Goal: Task Accomplishment & Management: Manage account settings

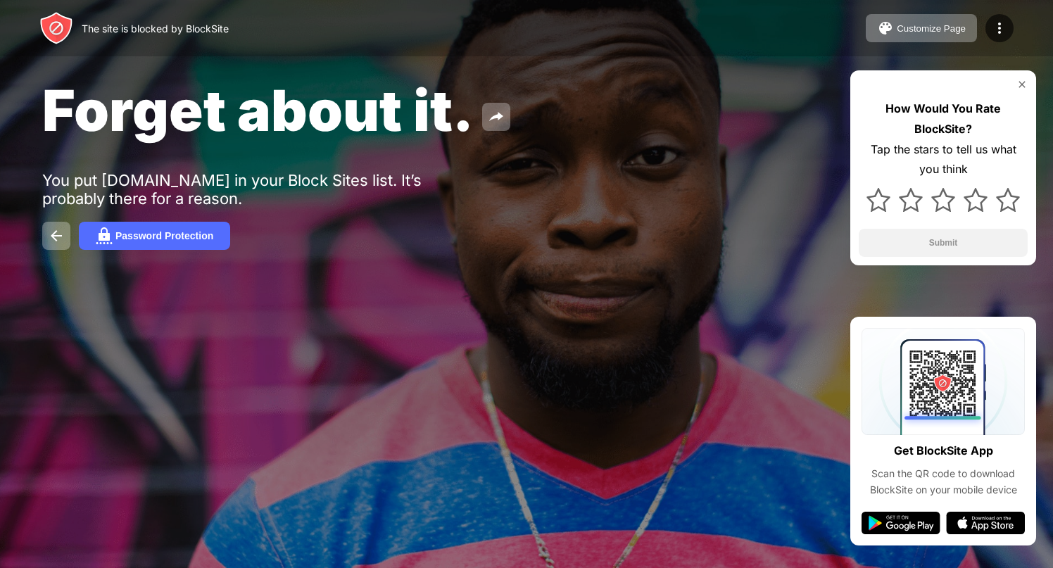
click at [51, 23] on img at bounding box center [56, 28] width 34 height 34
click at [53, 239] on img at bounding box center [56, 235] width 17 height 17
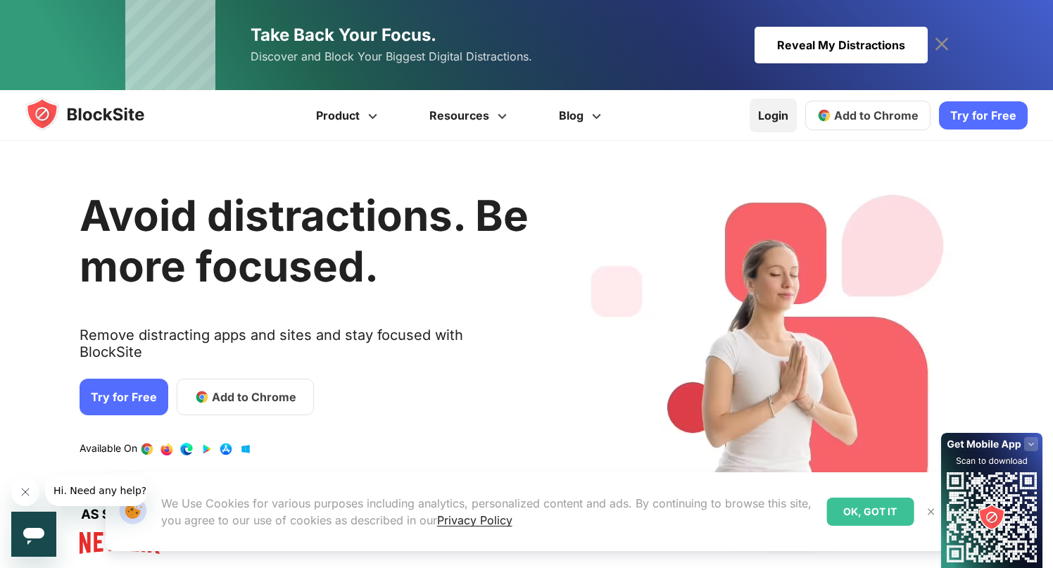
click at [789, 126] on link "Login" at bounding box center [772, 116] width 47 height 34
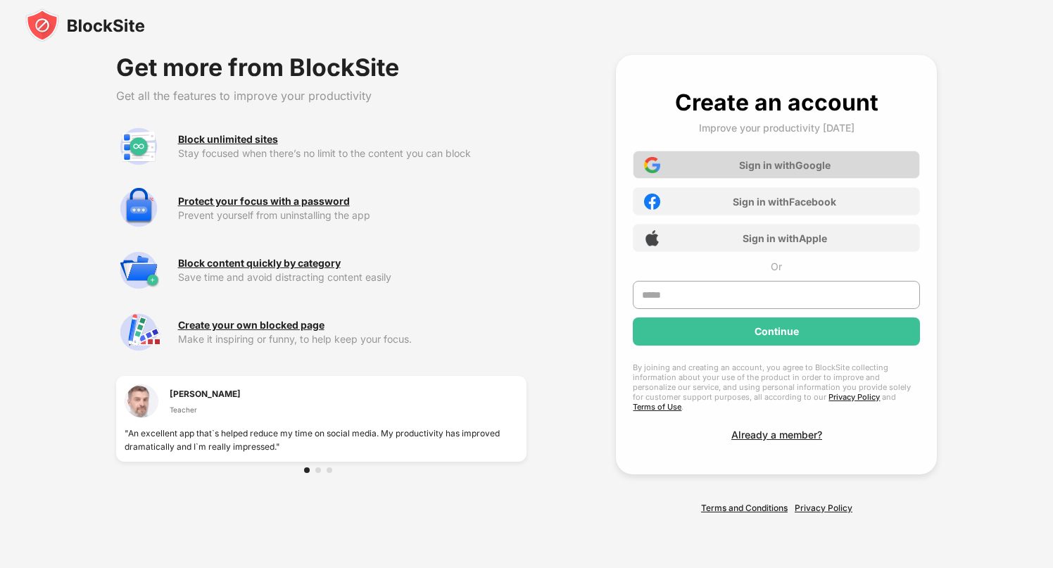
click at [838, 172] on div "Sign in with Google" at bounding box center [776, 165] width 287 height 28
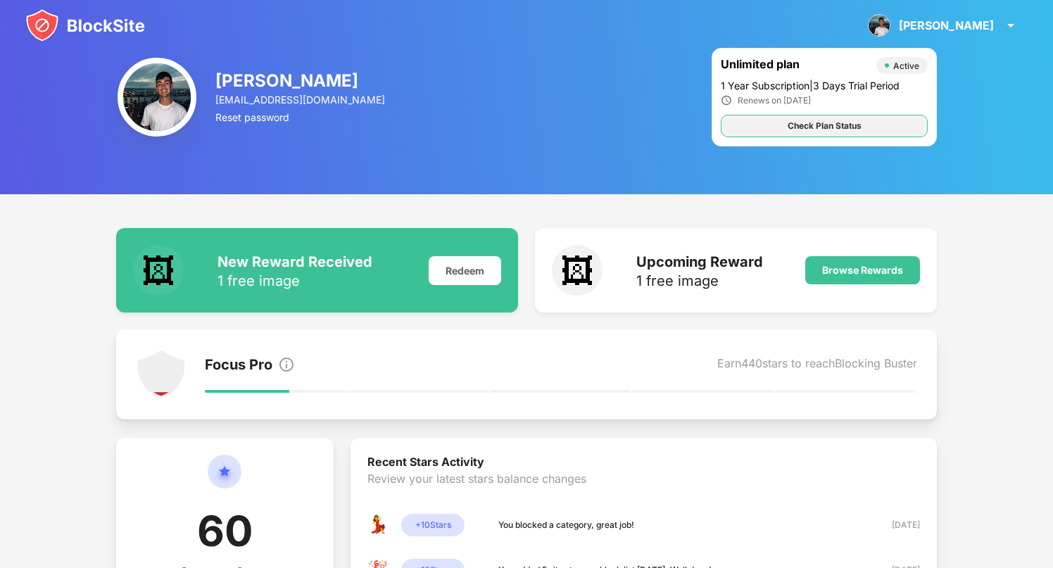
click at [813, 125] on div "Check Plan Status" at bounding box center [824, 126] width 74 height 14
click at [843, 94] on div "Renews on 12/09/2026" at bounding box center [823, 100] width 207 height 12
click at [787, 62] on div "Unlimited plan" at bounding box center [794, 65] width 148 height 17
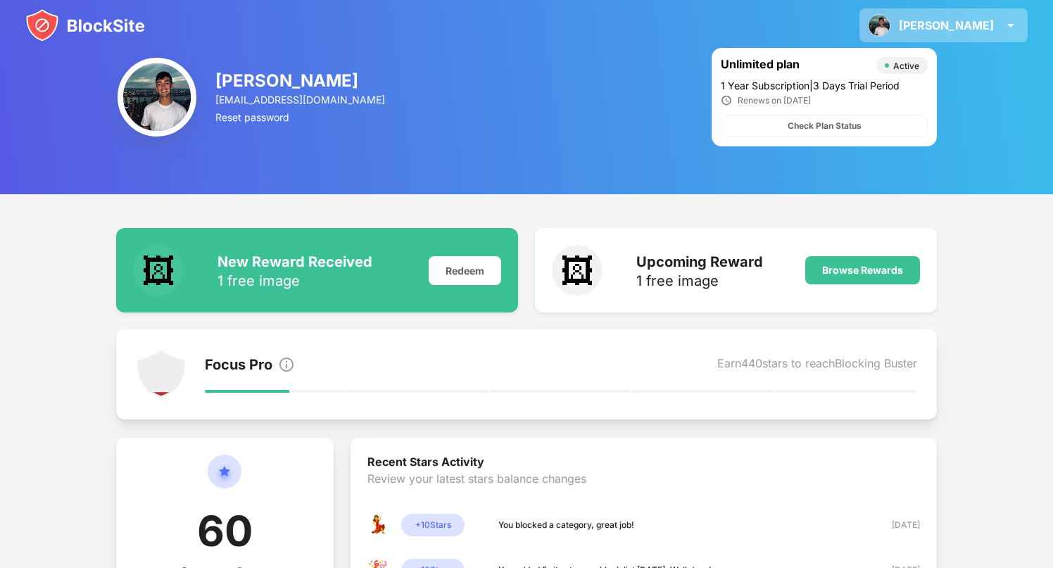
click at [1008, 22] on img at bounding box center [1010, 25] width 17 height 17
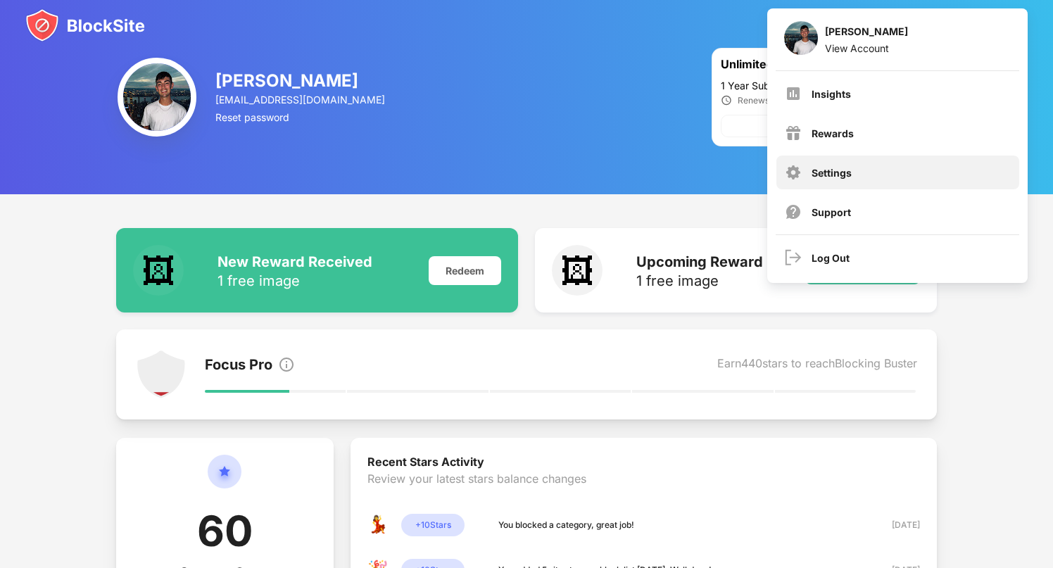
click at [828, 178] on div "Settings" at bounding box center [897, 172] width 243 height 34
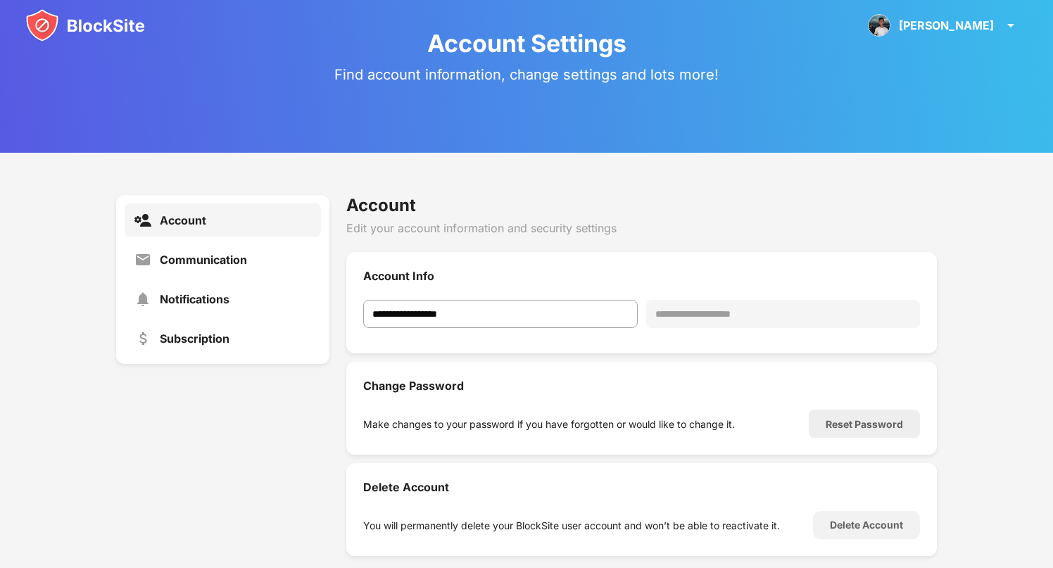
scroll to position [44, 0]
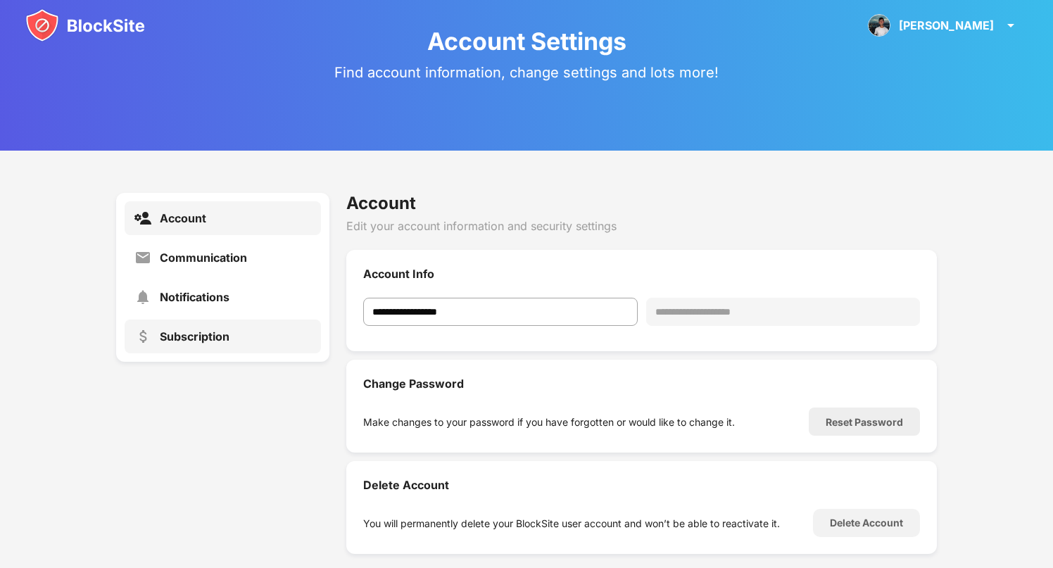
click at [217, 335] on div "Subscription" at bounding box center [195, 336] width 70 height 14
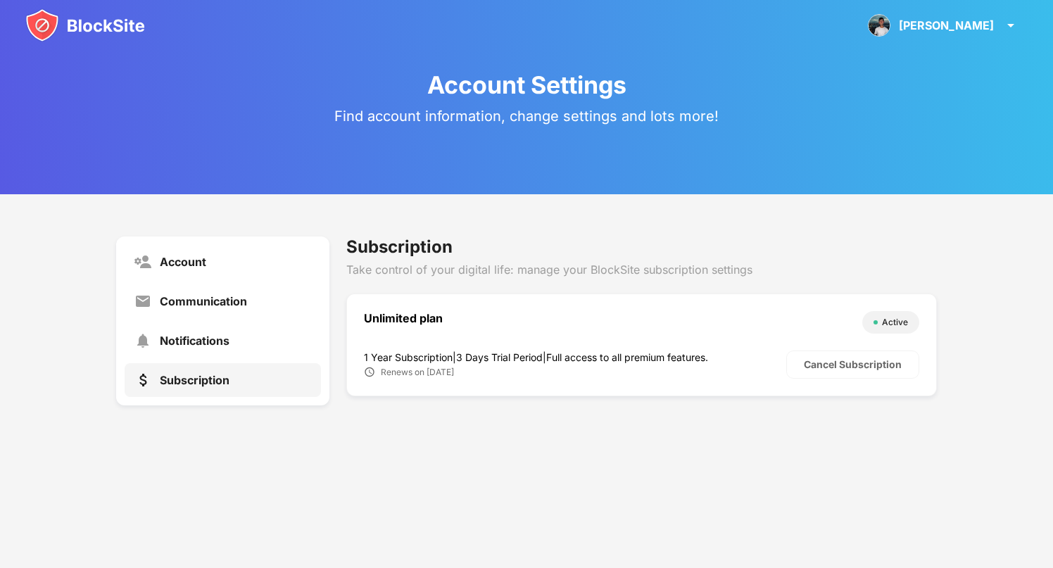
click at [511, 357] on div "1 Year Subscription | 3 Days Trial Period | Full access to all premium features." at bounding box center [575, 357] width 422 height 12
click at [809, 365] on div "Cancel Subscription" at bounding box center [853, 364] width 98 height 11
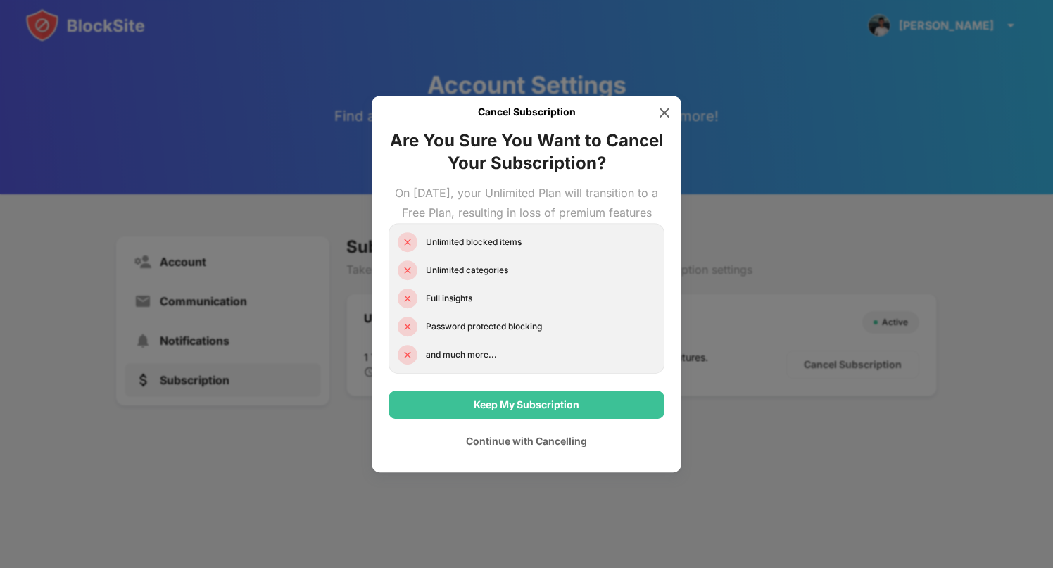
drag, startPoint x: 530, startPoint y: 418, endPoint x: 511, endPoint y: 464, distance: 49.5
click at [511, 455] on div "Keep My Subscription Continue with Cancelling" at bounding box center [526, 423] width 276 height 65
click at [514, 455] on div "Continue with Cancelling" at bounding box center [526, 441] width 276 height 28
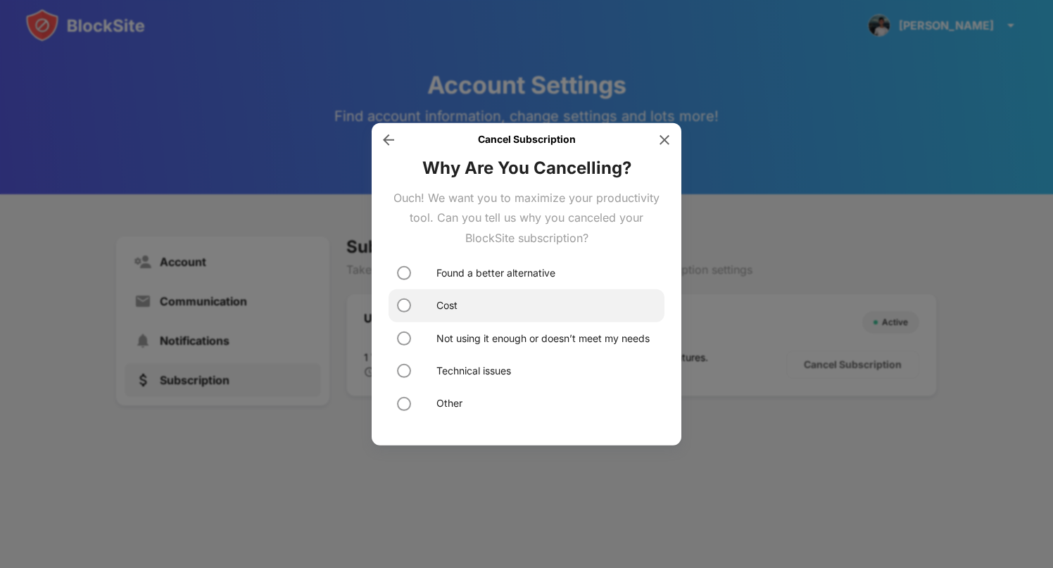
click at [425, 300] on div "Cost" at bounding box center [526, 305] width 276 height 32
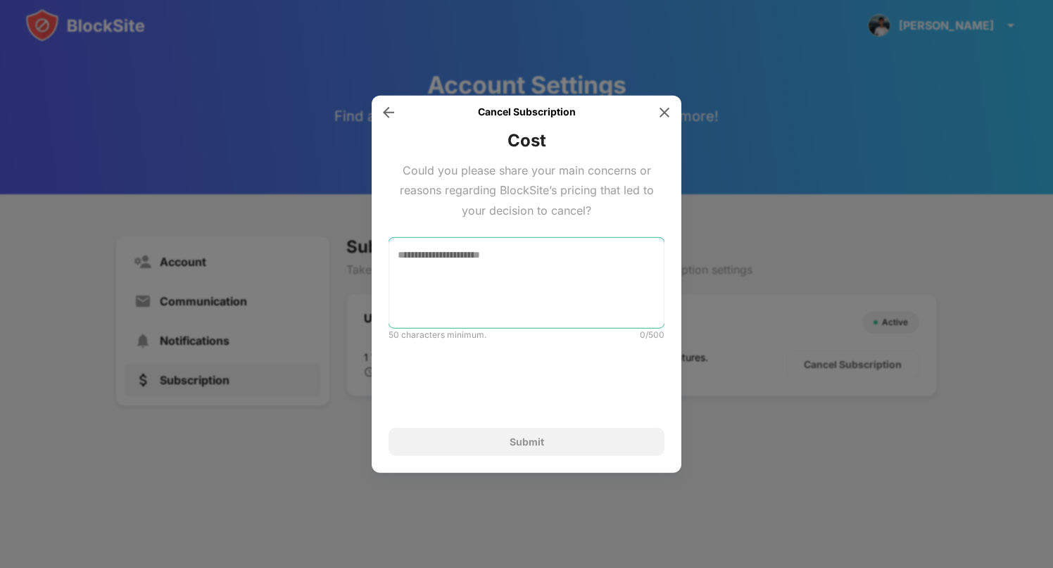
click at [463, 276] on textarea at bounding box center [526, 283] width 276 height 90
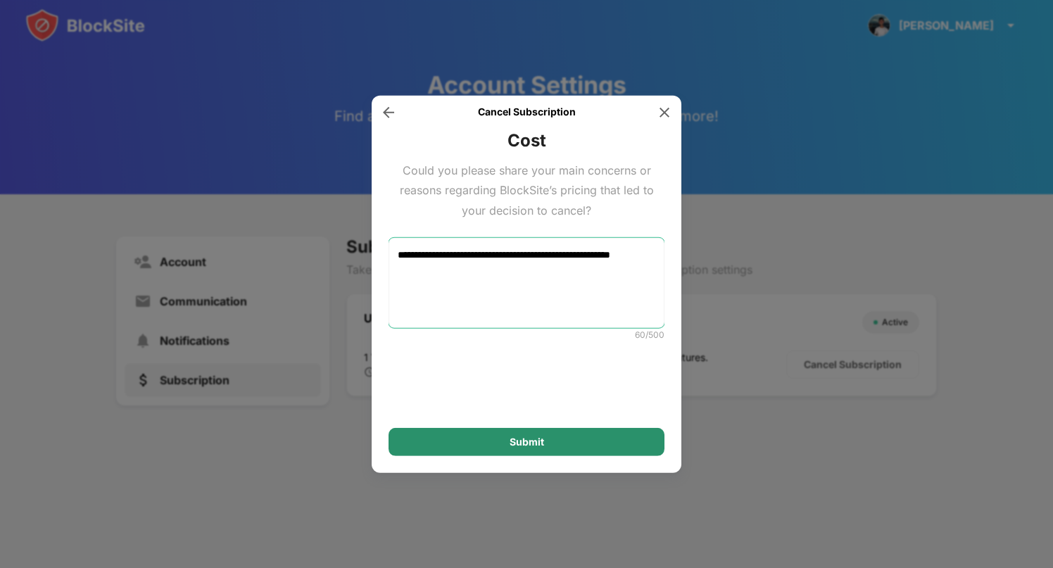
type textarea "**********"
click at [471, 436] on div "Submit" at bounding box center [526, 442] width 276 height 28
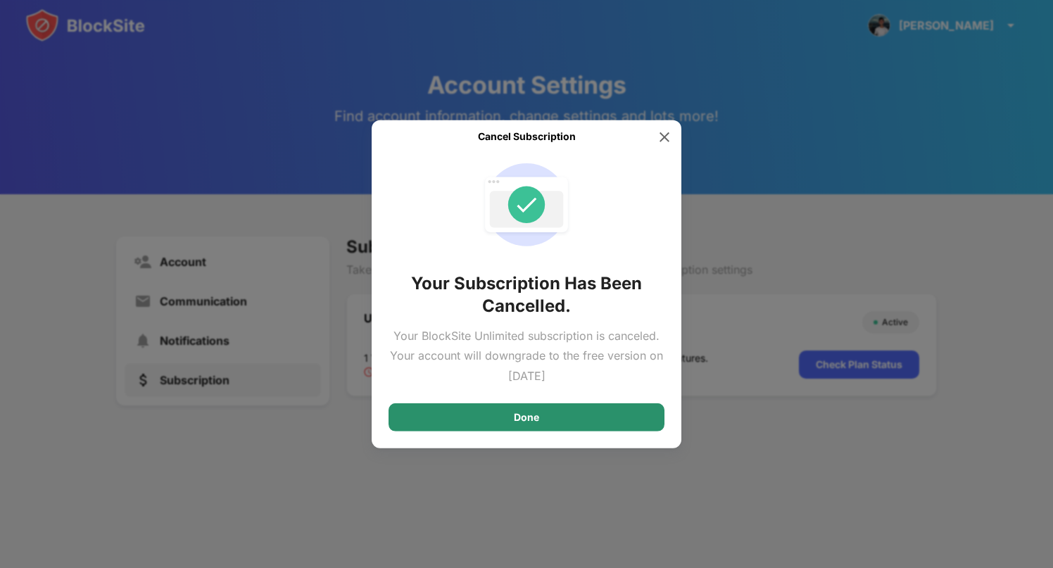
click at [523, 424] on div "Done" at bounding box center [526, 417] width 276 height 28
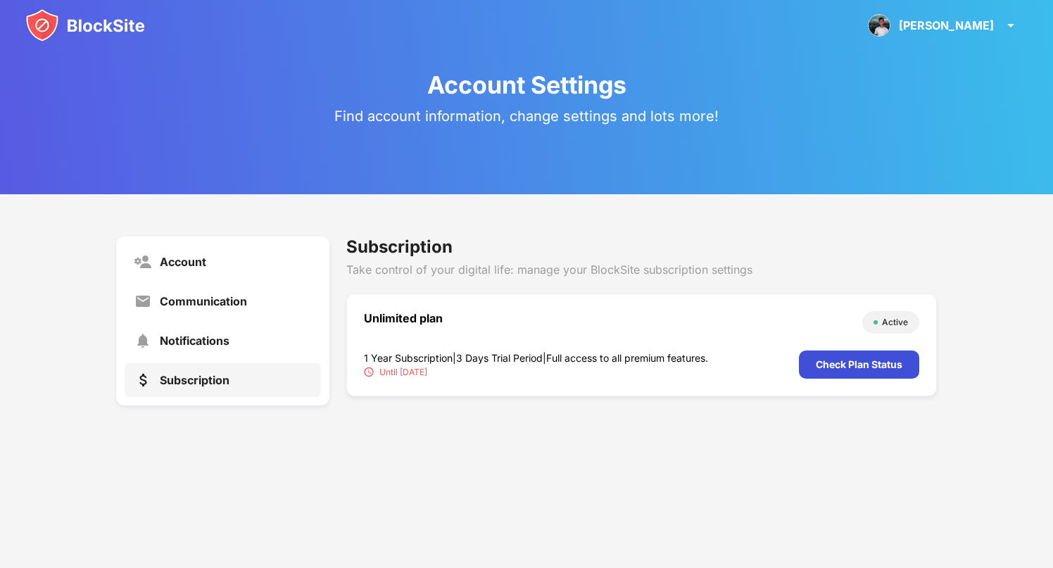
click at [823, 372] on div "Check Plan Status" at bounding box center [859, 364] width 120 height 28
click at [197, 302] on div "Communication" at bounding box center [203, 301] width 87 height 14
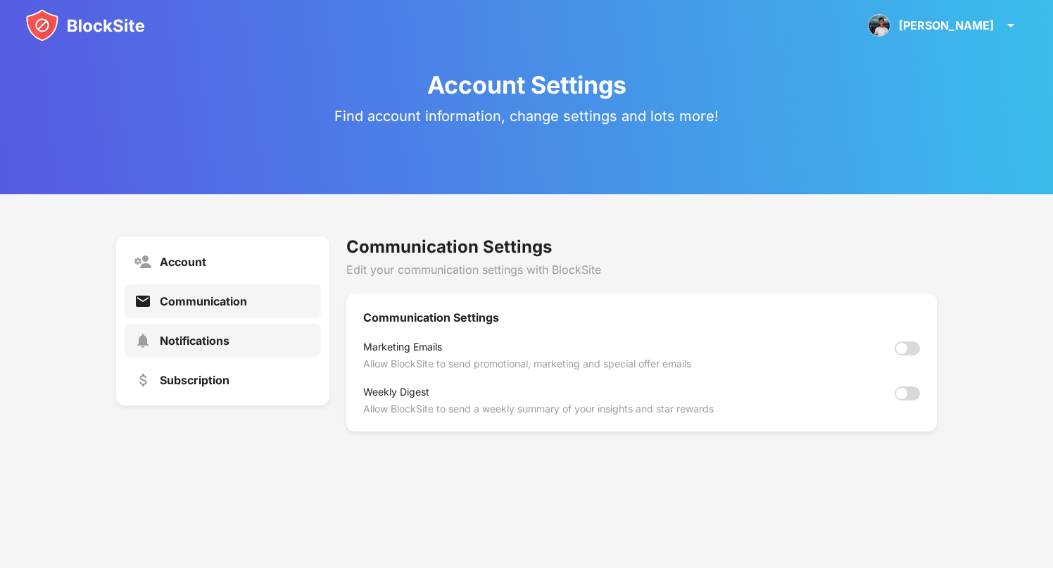
click at [224, 324] on div "Notifications" at bounding box center [223, 341] width 197 height 34
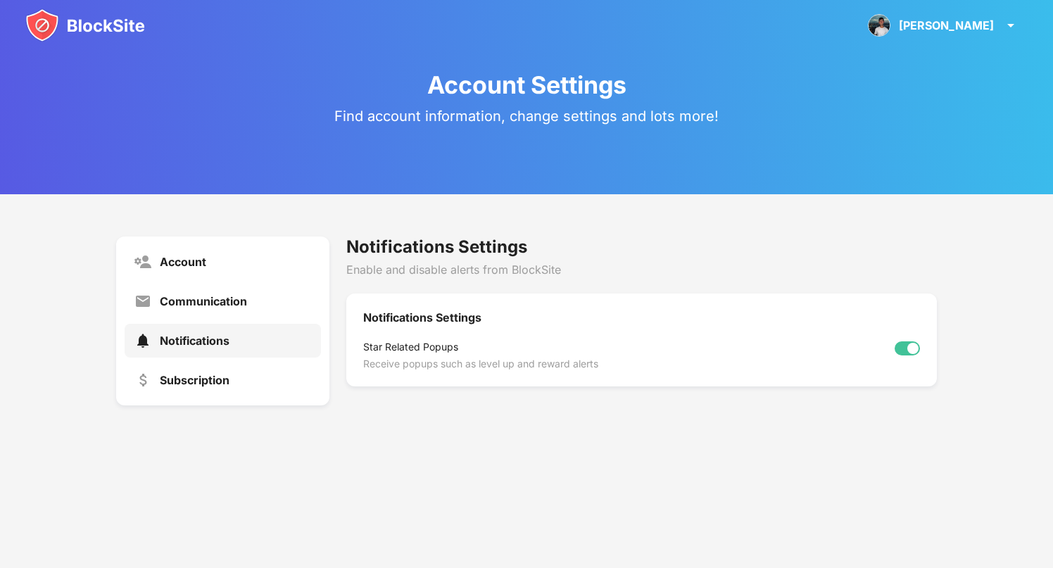
click at [89, 25] on img at bounding box center [85, 25] width 120 height 34
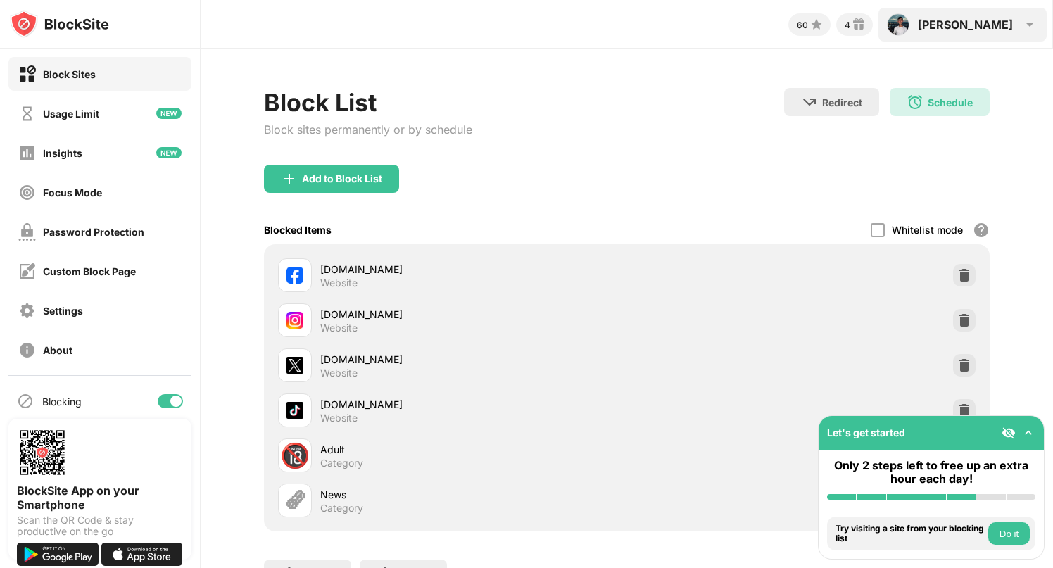
click at [1008, 28] on div "Christopher" at bounding box center [965, 25] width 95 height 14
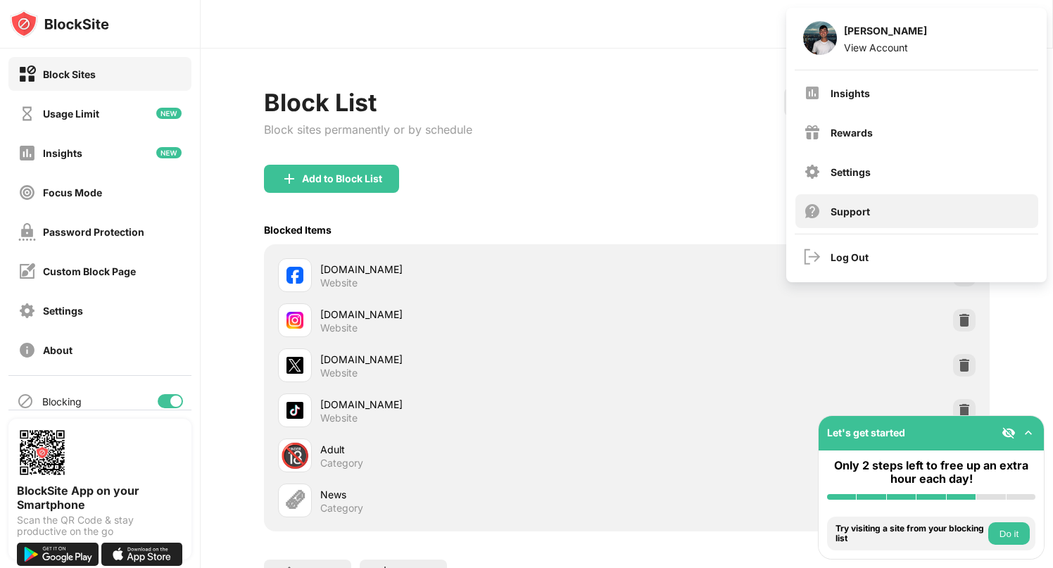
click at [860, 218] on div "Support" at bounding box center [916, 211] width 243 height 34
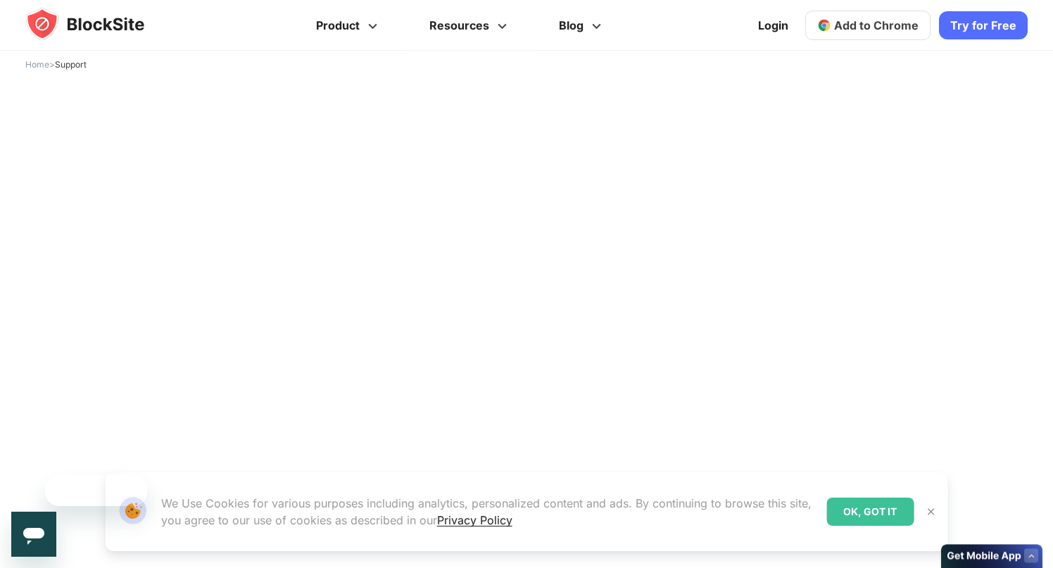
scroll to position [54, 0]
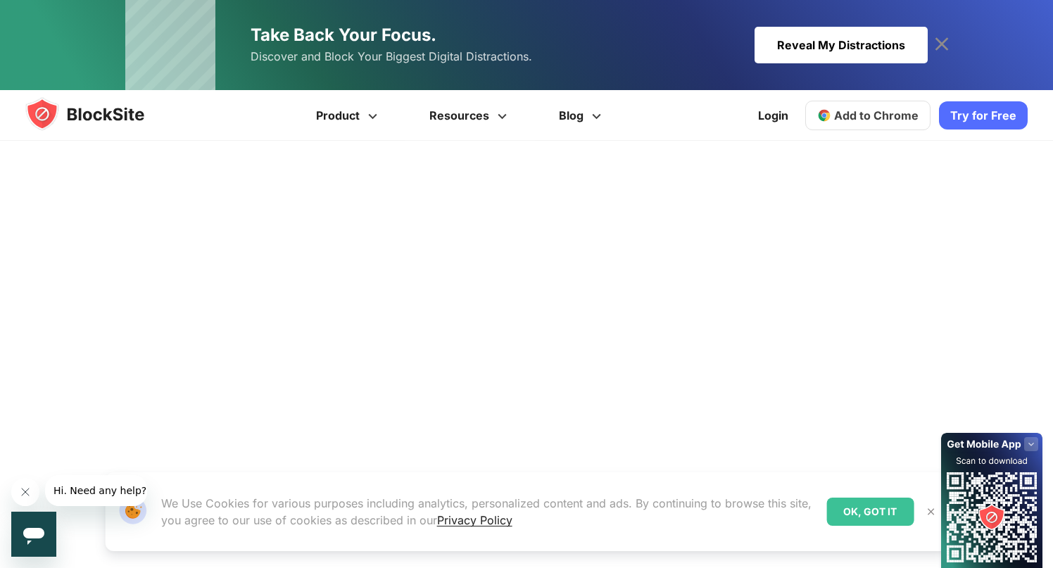
click at [929, 512] on img at bounding box center [930, 511] width 11 height 11
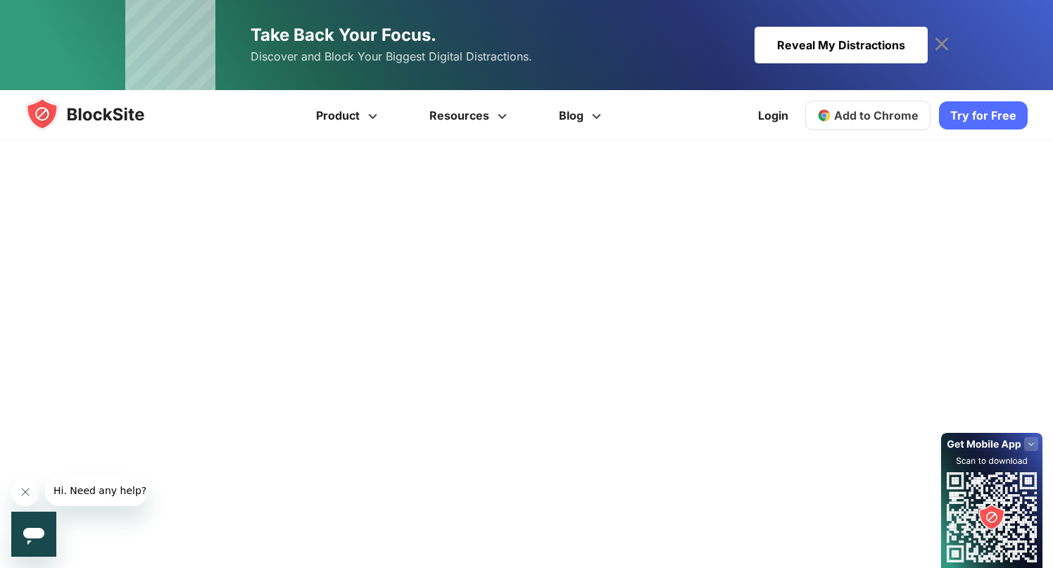
scroll to position [146, 0]
